Goal: Information Seeking & Learning: Learn about a topic

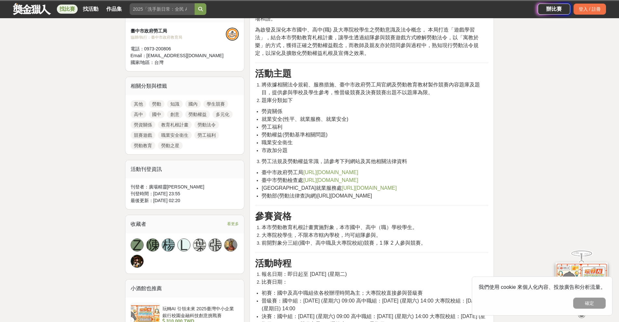
scroll to position [292, 0]
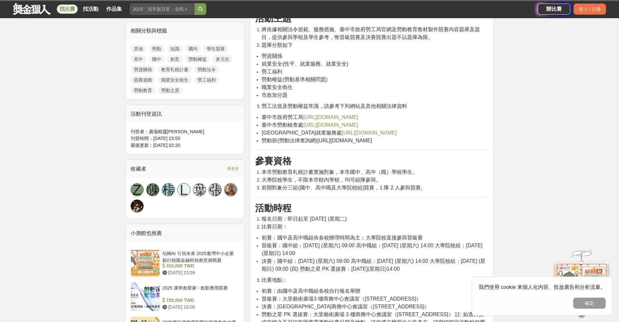
click at [333, 220] on span "報名日期：即日起至 [DATE] (星期二)" at bounding box center [304, 219] width 85 height 6
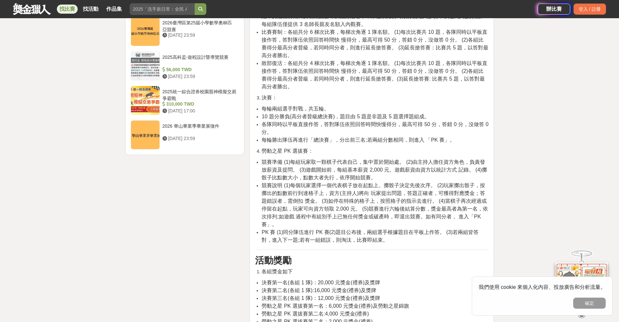
scroll to position [812, 0]
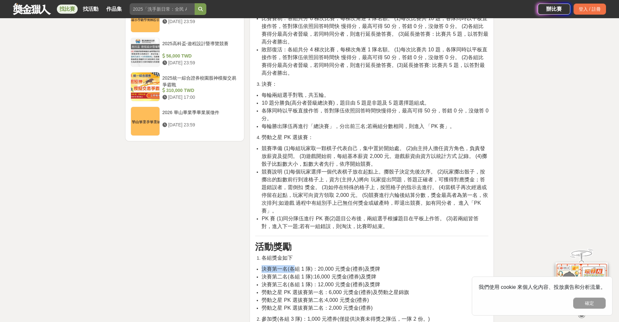
drag, startPoint x: 293, startPoint y: 277, endPoint x: 358, endPoint y: 269, distance: 65.2
click at [352, 273] on li "決賽第一名(各組 1 隊)：20,000 元獎金(禮券)及獎牌" at bounding box center [375, 269] width 227 height 8
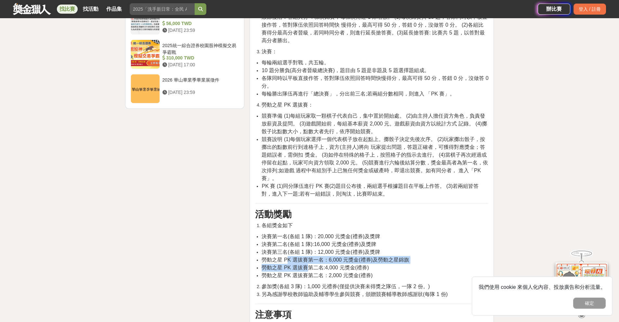
drag, startPoint x: 287, startPoint y: 268, endPoint x: 307, endPoint y: 274, distance: 20.4
click at [307, 274] on ul "決賽第一名(各組 1 隊)：20,000 元獎金(禮券)及獎牌 決賽第二名(各組 1 隊):16,000 元獎金(禮券)及獎牌 決賽第三名(各組 1 隊)：1…" at bounding box center [371, 256] width 233 height 47
click at [307, 270] on span "勞動之星 PK 選拔賽第二名:4,000 元獎金(禮券)" at bounding box center [315, 268] width 107 height 6
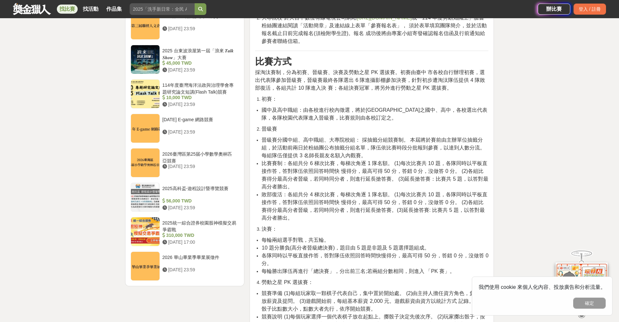
scroll to position [650, 0]
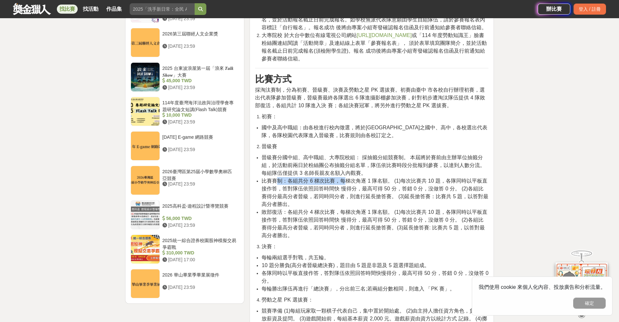
drag, startPoint x: 278, startPoint y: 191, endPoint x: 345, endPoint y: 189, distance: 67.6
click at [345, 189] on span "比賽賽制：各組共分 6 梯次比賽，每梯次角逐 1 隊名額。 (1)每次比賽共 10 題，各隊同時以平板直接作答，答對隊伍依照回答時間快 慢得分，最高可得 50…" at bounding box center [375, 192] width 227 height 29
click at [347, 191] on span "比賽賽制：各組共分 6 梯次比賽，每梯次角逐 1 隊名額。 (1)每次比賽共 10 題，各隊同時以平板直接作答，答對隊伍依照回答時間快 慢得分，最高可得 50…" at bounding box center [375, 192] width 227 height 29
drag, startPoint x: 313, startPoint y: 205, endPoint x: 340, endPoint y: 205, distance: 26.6
click at [334, 203] on span "比賽賽制：各組共分 6 梯次比賽，每梯次角逐 1 隊名額。 (1)每次比賽共 10 題，各隊同時以平板直接作答，答對隊伍依照回答時間快 慢得分，最高可得 50…" at bounding box center [375, 192] width 227 height 29
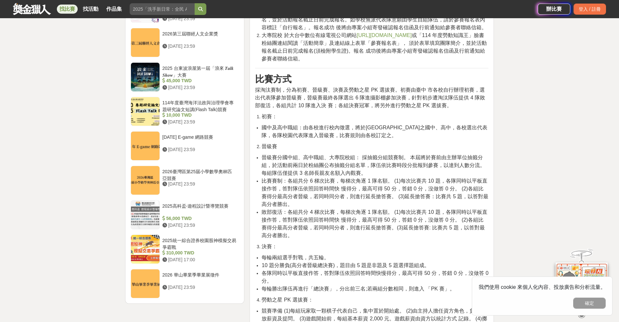
click at [343, 206] on span "比賽賽制：各組共分 6 梯次比賽，每梯次角逐 1 隊名額。 (1)每次比賽共 10 題，各隊同時以平板直接作答，答對隊伍依照回答時間快 慢得分，最高可得 50…" at bounding box center [375, 192] width 227 height 29
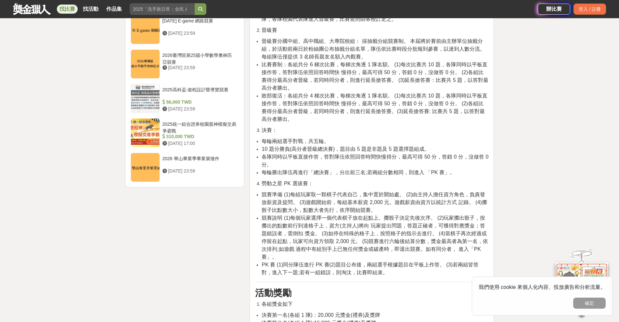
scroll to position [780, 0]
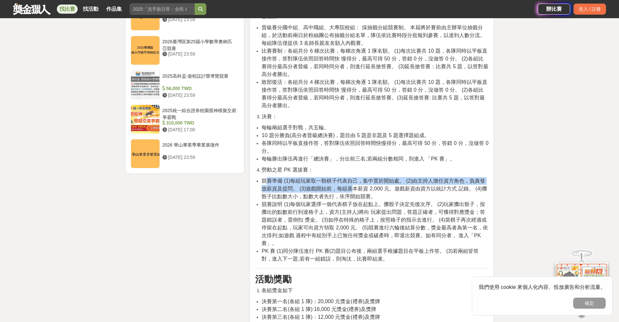
drag, startPoint x: 265, startPoint y: 189, endPoint x: 391, endPoint y: 203, distance: 125.8
click at [377, 199] on span "競賽準備 (1)每組玩家取一顆棋子代表自己，集中置於開始處。 (2)由主持人擔任資方角色，負責發放薪資及提問。 (3)遊戲開始前，每組基本薪資 2,000 元…" at bounding box center [374, 188] width 225 height 21
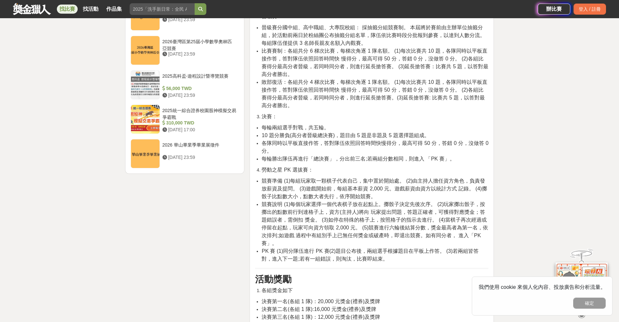
click at [405, 209] on li "競賽說明 (1)每個玩家選擇一個代表棋子放在起點上。擲骰子決定先後次序。 (2)玩家擲出骰子，按擲出的點數前行到達格子上，資方(主持人)將向 玩家提出問題，答…" at bounding box center [375, 223] width 227 height 47
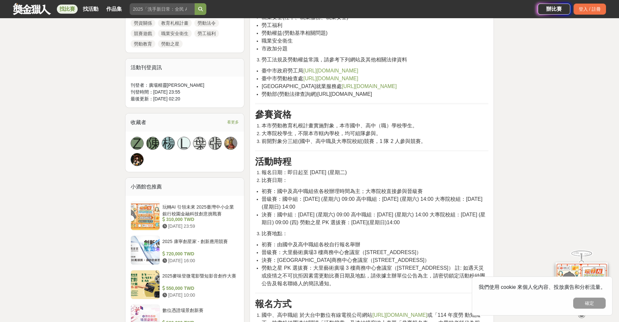
scroll to position [344, 0]
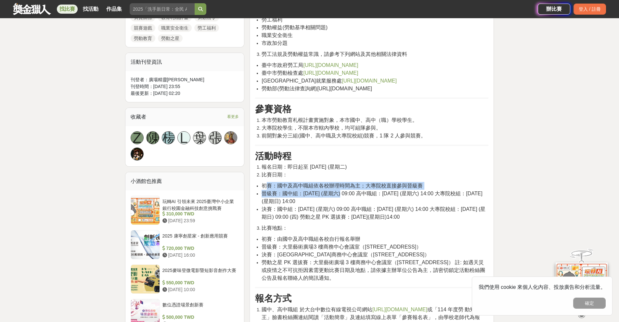
drag, startPoint x: 267, startPoint y: 183, endPoint x: 338, endPoint y: 198, distance: 72.0
click at [338, 197] on ul "初賽：國中及高中職組依各校辦理時間為主；大專院校直接參與晉級賽 晉級賽：國中組：[DATE] (星期六) 09:00 高中職組：[DATE] (星期六) 14…" at bounding box center [371, 201] width 233 height 39
click at [334, 205] on li "晉級賽：國中組：[DATE] (星期六) 09:00 高中職組：[DATE] (星期六) 14:00 大專院校組：[DATE] (星期日) 14:00" at bounding box center [375, 198] width 227 height 16
drag, startPoint x: 303, startPoint y: 195, endPoint x: 356, endPoint y: 197, distance: 53.0
click at [355, 197] on li "晉級賽：國中組：[DATE] (星期六) 09:00 高中職組：[DATE] (星期六) 14:00 大專院校組：[DATE] (星期日) 14:00" at bounding box center [375, 198] width 227 height 16
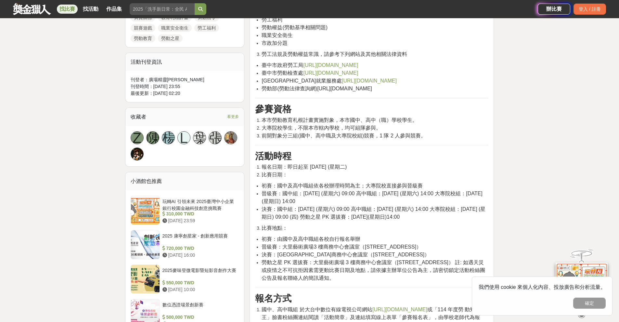
click at [390, 198] on li "晉級賽：國中組：[DATE] (星期六) 09:00 高中職組：[DATE] (星期六) 14:00 大專院校組：[DATE] (星期日) 14:00" at bounding box center [375, 198] width 227 height 16
drag, startPoint x: 271, startPoint y: 184, endPoint x: 350, endPoint y: 198, distance: 80.8
click at [349, 197] on ul "初賽：國中及高中職組依各校辦理時間為主；大專院校直接參與晉級賽 晉級賽：國中組：[DATE] (星期六) 09:00 高中職組：[DATE] (星期六) 14…" at bounding box center [371, 201] width 233 height 39
click at [352, 197] on li "晉級賽：國中組：[DATE] (星期六) 09:00 高中職組：[DATE] (星期六) 14:00 大專院校組：[DATE] (星期日) 14:00" at bounding box center [375, 198] width 227 height 16
drag, startPoint x: 286, startPoint y: 194, endPoint x: 439, endPoint y: 196, distance: 152.7
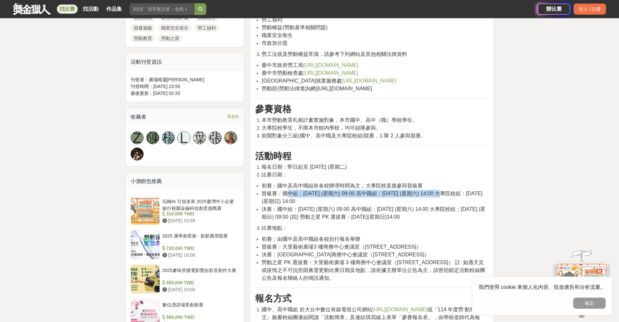
click at [439, 196] on span "晉級賽：國中組：[DATE] (星期六) 09:00 高中職組：[DATE] (星期六) 14:00 大專院校組：[DATE] (星期日) 14:00" at bounding box center [372, 197] width 221 height 13
click at [312, 202] on span "晉級賽：國中組：[DATE] (星期六) 09:00 高中職組：[DATE] (星期六) 14:00 大專院校組：[DATE] (星期日) 14:00" at bounding box center [372, 197] width 221 height 13
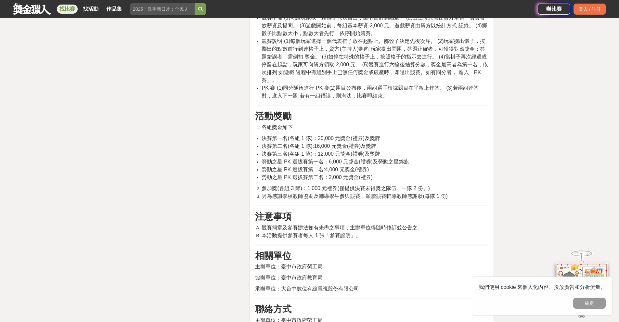
scroll to position [929, 0]
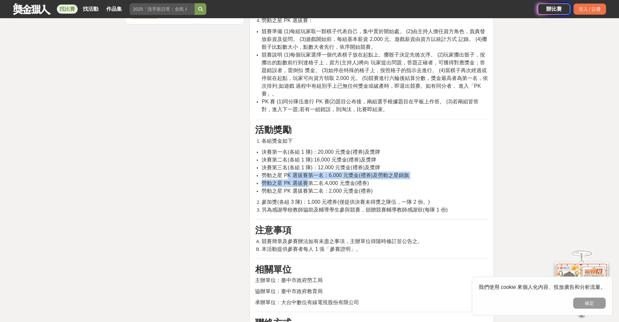
drag, startPoint x: 289, startPoint y: 180, endPoint x: 310, endPoint y: 192, distance: 24.5
click at [310, 192] on ul "決賽第一名(各組 1 隊)：20,000 元獎金(禮券)及獎牌 決賽第二名(各組 1 隊):16,000 元獎金(禮券)及獎牌 決賽第三名(各組 1 隊)：1…" at bounding box center [371, 171] width 233 height 47
click at [312, 194] on span "勞動之星 PK 選拔賽第二名：2,000 元獎金(禮券)" at bounding box center [317, 191] width 111 height 6
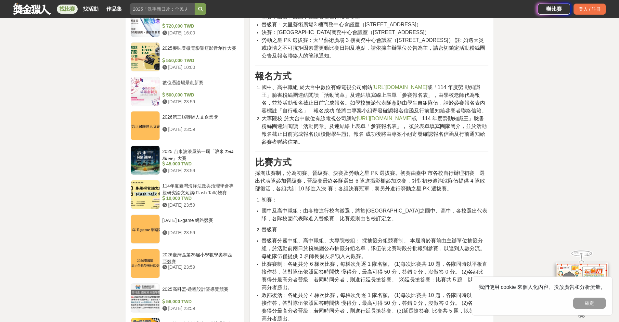
scroll to position [599, 0]
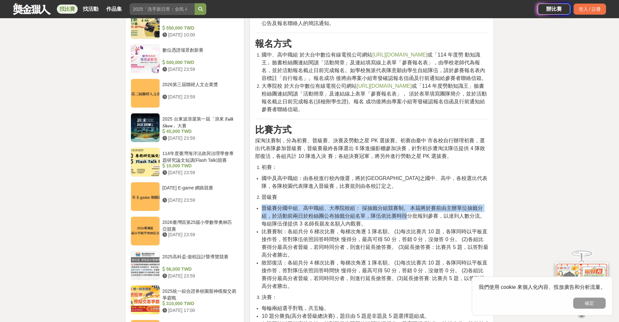
drag, startPoint x: 262, startPoint y: 220, endPoint x: 411, endPoint y: 223, distance: 148.8
click at [411, 223] on li "晉級賽分國中組、高中職組、大專院校組： 採抽籤分組競賽制。 本屆將於賽前由主辦單位抽籤分組，於活動前兩日於粉絲團公布抽籤分組名單，隊伍依比賽時段分批報到參賽，…" at bounding box center [375, 215] width 227 height 23
click at [409, 225] on span "晉級賽分國中組、高中職組、大專院校組： 採抽籤分組競賽制。 本屆將於賽前由主辦單位抽籤分組，於活動前兩日於粉絲團公布抽籤分組名單，隊伍依比賽時段分批報到參賽，…" at bounding box center [374, 215] width 224 height 21
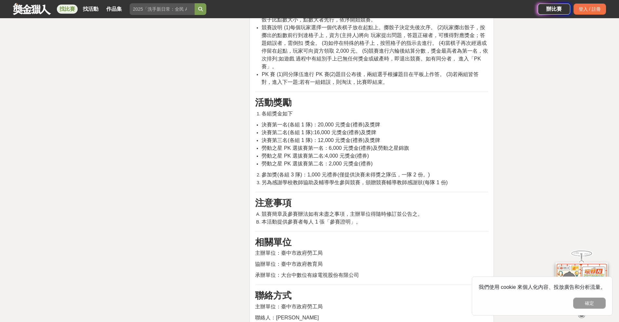
scroll to position [924, 0]
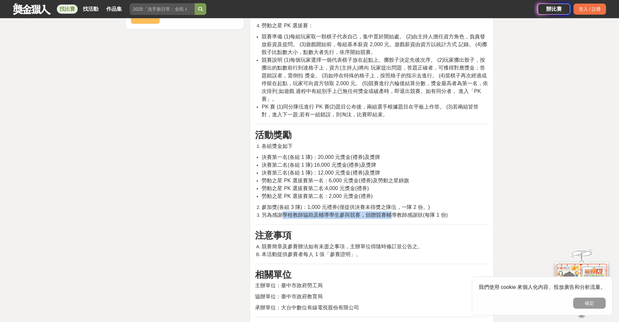
drag, startPoint x: 281, startPoint y: 223, endPoint x: 389, endPoint y: 223, distance: 107.9
click at [389, 218] on span "另為感謝學校教師協助及輔導學生參與競賽，頒贈競賽輔導教師感謝狀(每隊 1 份)" at bounding box center [355, 215] width 186 height 6
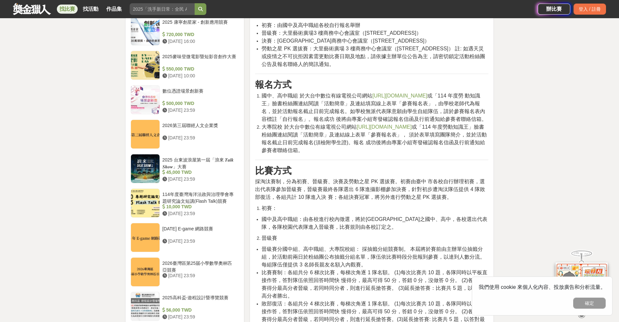
scroll to position [572, 0]
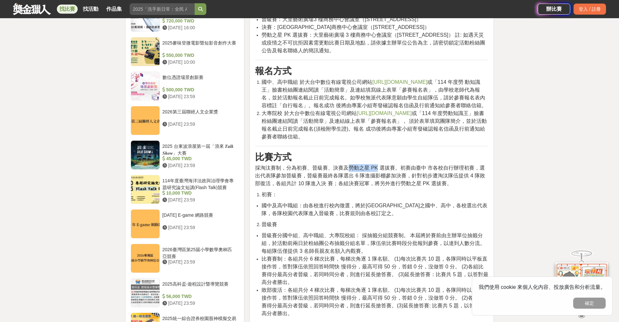
drag, startPoint x: 349, startPoint y: 174, endPoint x: 379, endPoint y: 175, distance: 29.2
click at [379, 175] on span "採淘汰賽制，分為初賽、晉級賽、決賽及勞動之星 PK 選拔賽。初賽由臺中 市各校自行辦理初賽，選出代表隊參加晉級賽，晉級賽最終各隊選出 6 隊進攝影棚參加決賽，…" at bounding box center [370, 175] width 230 height 21
click at [378, 178] on span "採淘汰賽制，分為初賽、晉級賽、決賽及勞動之星 PK 選拔賽。初賽由臺中 市各校自行辦理初賽，選出代表隊參加晉級賽，晉級賽最終各隊選出 6 隊進攝影棚參加決賽，…" at bounding box center [370, 175] width 230 height 21
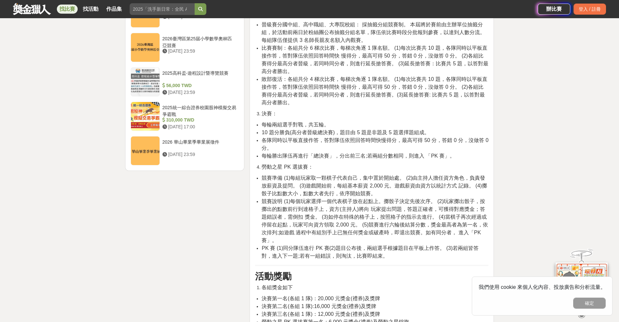
scroll to position [799, 0]
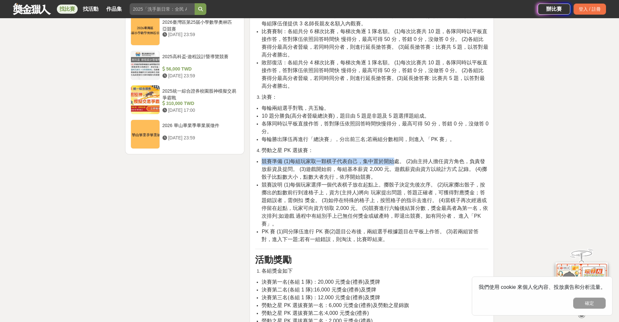
drag, startPoint x: 263, startPoint y: 166, endPoint x: 395, endPoint y: 170, distance: 132.6
click at [395, 170] on li "競賽準備 (1)每組玩家取一顆棋子代表自己，集中置於開始處。 (2)由主持人擔任資方角色，負責發放薪資及提問。 (3)遊戲開始前，每組基本薪資 2,000 元…" at bounding box center [375, 169] width 227 height 23
click at [395, 170] on span "競賽準備 (1)每組玩家取一顆棋子代表自己，集中置於開始處。 (2)由主持人擔任資方角色，負責發放薪資及提問。 (3)遊戲開始前，每組基本薪資 2,000 元…" at bounding box center [374, 169] width 225 height 21
drag, startPoint x: 300, startPoint y: 176, endPoint x: 406, endPoint y: 180, distance: 106.7
click at [389, 179] on span "競賽準備 (1)每組玩家取一顆棋子代表自己，集中置於開始處。 (2)由主持人擔任資方角色，負責發放薪資及提問。 (3)遊戲開始前，每組基本薪資 2,000 元…" at bounding box center [374, 169] width 225 height 21
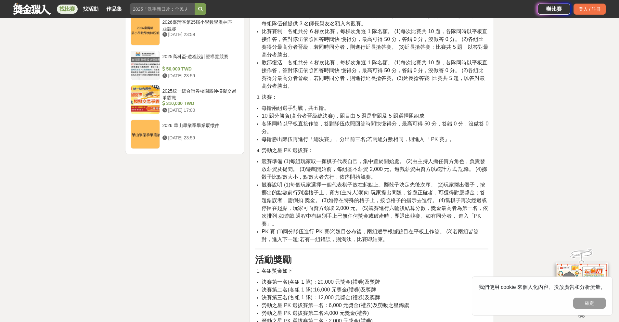
click at [435, 175] on span "競賽準備 (1)每組玩家取一顆棋子代表自己，集中置於開始處。 (2)由主持人擔任資方角色，負責發放薪資及提問。 (3)遊戲開始前，每組基本薪資 2,000 元…" at bounding box center [374, 169] width 225 height 21
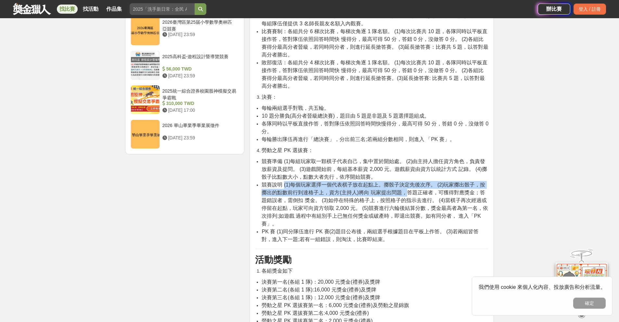
drag, startPoint x: 283, startPoint y: 191, endPoint x: 406, endPoint y: 198, distance: 123.0
click at [406, 198] on span "競賽說明 (1)每個玩家選擇一個代表棋子放在起點上。擲骰子決定先後次序。 (2)玩家擲出骰子，按擲出的點數前行到達格子上，資方(主持人)將向 玩家提出問題，答…" at bounding box center [375, 204] width 226 height 45
click at [383, 203] on span "競賽說明 (1)每個玩家選擇一個代表棋子放在起點上。擲骰子決定先後次序。 (2)玩家擲出骰子，按擲出的點數前行到達格子上，資方(主持人)將向 玩家提出問題，答…" at bounding box center [375, 204] width 226 height 45
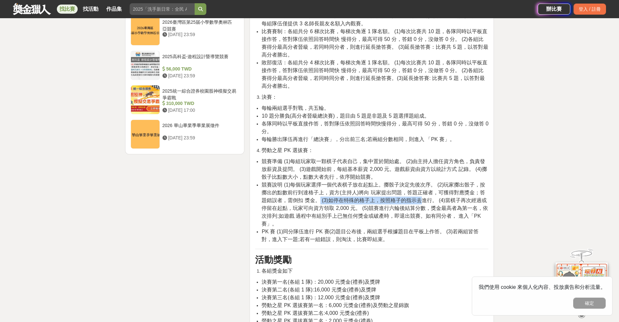
drag, startPoint x: 321, startPoint y: 209, endPoint x: 422, endPoint y: 210, distance: 101.4
click at [422, 209] on span "競賽說明 (1)每個玩家選擇一個代表棋子放在起點上。擲骰子決定先後次序。 (2)玩家擲出骰子，按擲出的點數前行到達格子上，資方(主持人)將向 玩家提出問題，答…" at bounding box center [375, 204] width 226 height 45
click at [384, 225] on span "競賽說明 (1)每個玩家選擇一個代表棋子放在起點上。擲骰子決定先後次序。 (2)玩家擲出骰子，按擲出的點數前行到達格子上，資方(主持人)將向 玩家提出問題，答…" at bounding box center [375, 204] width 226 height 45
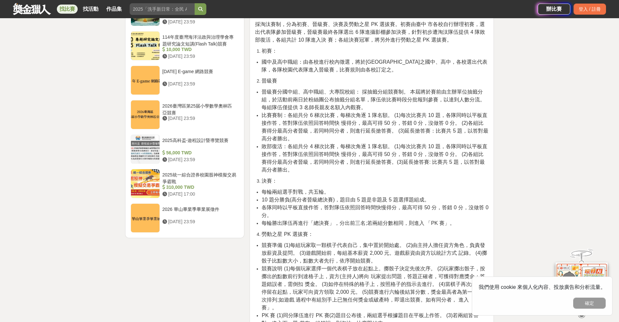
scroll to position [702, 0]
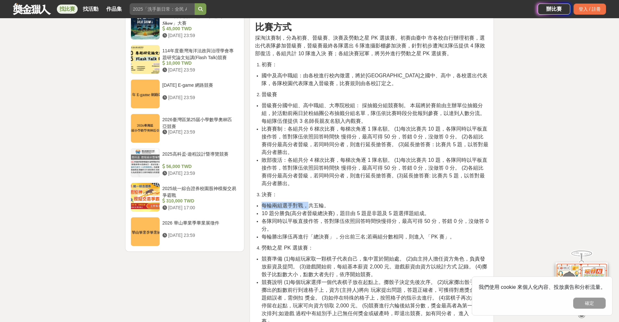
drag, startPoint x: 264, startPoint y: 212, endPoint x: 311, endPoint y: 215, distance: 46.6
click at [311, 208] on span "每輪兩組選手對戰，共五輪。" at bounding box center [296, 206] width 68 height 6
click at [308, 216] on span "10 題分勝負(高分者晉級總決賽)，題目由 5 題是非題及 5 題選擇題組成。" at bounding box center [346, 214] width 168 height 6
drag, startPoint x: 272, startPoint y: 221, endPoint x: 353, endPoint y: 224, distance: 81.3
click at [352, 216] on span "10 題分勝負(高分者晉級總決賽)，題目由 5 題是非題及 5 題選擇題組成。" at bounding box center [346, 214] width 168 height 6
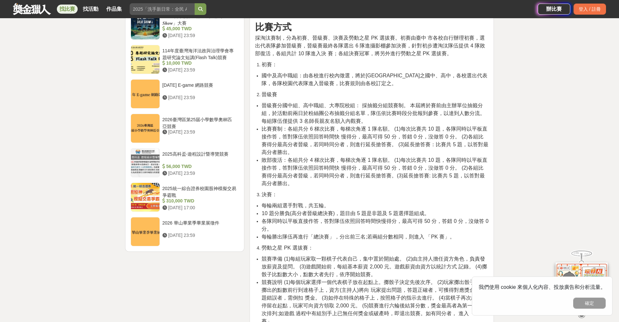
click at [369, 226] on li "各隊同時以平板直接作答，答對隊伍依照回答時間快慢得分，最高可得 50 分，答錯 0 分，沒做答 0 分。" at bounding box center [375, 225] width 227 height 16
drag, startPoint x: 433, startPoint y: 229, endPoint x: 421, endPoint y: 229, distance: 11.4
click at [421, 229] on span "各隊同時以平板直接作答，答對隊伍依照回答時間快慢得分，最高可得 50 分，答錯 0 分，沒做答 0 分。" at bounding box center [375, 224] width 227 height 13
click at [416, 229] on span "各隊同時以平板直接作答，答對隊伍依照回答時間快慢得分，最高可得 50 分，答錯 0 分，沒做答 0 分。" at bounding box center [375, 224] width 227 height 13
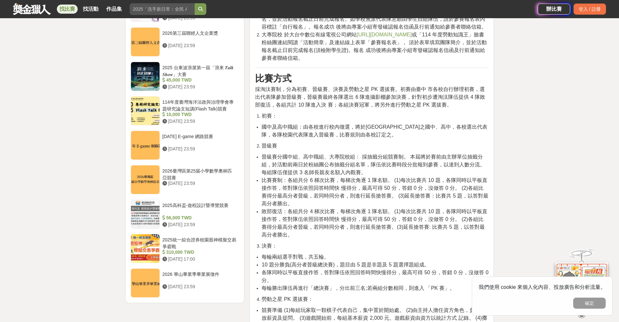
scroll to position [637, 0]
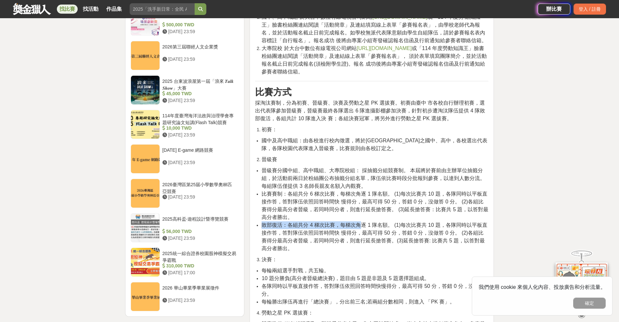
drag, startPoint x: 264, startPoint y: 232, endPoint x: 365, endPoint y: 237, distance: 101.2
click at [363, 237] on li "敗部復活：各組共分 4 梯次比賽，每梯次角逐 1 隊名額。 (1)每次比賽共 10 題，各隊同時以平板直接作答，答對隊伍依照回答時間快 慢得分，最高可得 50…" at bounding box center [375, 236] width 227 height 31
click at [368, 237] on li "敗部復活：各組共分 4 梯次比賽，每梯次角逐 1 隊名額。 (1)每次比賽共 10 題，各隊同時以平板直接作答，答對隊伍依照回答時間快 慢得分，最高可得 50…" at bounding box center [375, 236] width 227 height 31
drag, startPoint x: 302, startPoint y: 201, endPoint x: 354, endPoint y: 203, distance: 51.4
click at [351, 203] on span "比賽賽制：各組共分 6 梯次比賽，每梯次角逐 1 隊名額。 (1)每次比賽共 10 題，各隊同時以平板直接作答，答對隊伍依照回答時間快 慢得分，最高可得 50…" at bounding box center [375, 205] width 227 height 29
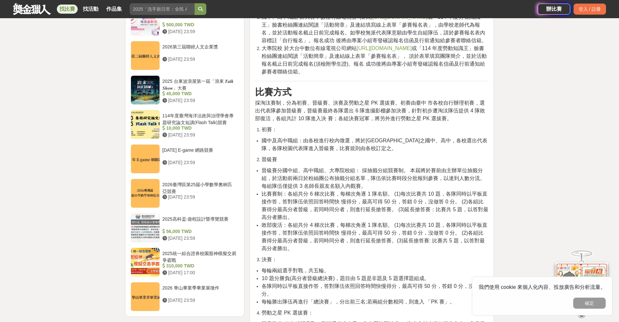
click at [356, 203] on span "比賽賽制：各組共分 6 梯次比賽，每梯次角逐 1 隊名額。 (1)每次比賽共 10 題，各隊同時以平板直接作答，答對隊伍依照回答時間快 慢得分，最高可得 50…" at bounding box center [375, 205] width 227 height 29
drag, startPoint x: 288, startPoint y: 204, endPoint x: 336, endPoint y: 202, distance: 48.5
click at [336, 202] on span "比賽賽制：各組共分 6 梯次比賽，每梯次角逐 1 隊名額。 (1)每次比賽共 10 題，各隊同時以平板直接作答，答對隊伍依照回答時間快 慢得分，最高可得 50…" at bounding box center [375, 205] width 227 height 29
click at [338, 202] on span "比賽賽制：各組共分 6 梯次比賽，每梯次角逐 1 隊名額。 (1)每次比賽共 10 題，各隊同時以平板直接作答，答對隊伍依照回答時間快 慢得分，最高可得 50…" at bounding box center [375, 205] width 227 height 29
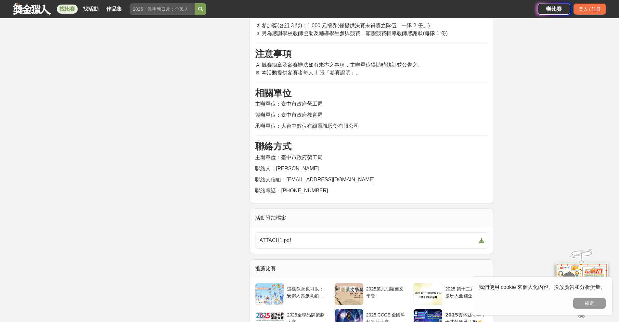
scroll to position [1027, 0]
